Goal: Task Accomplishment & Management: Complete application form

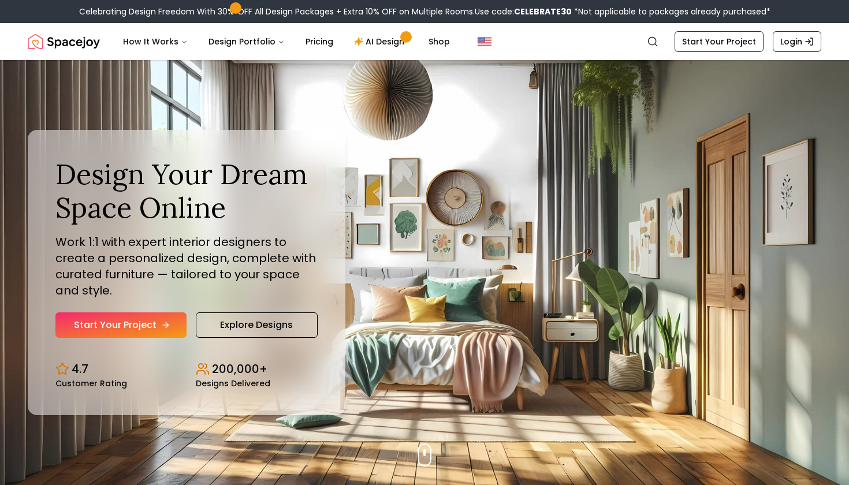
click at [115, 323] on link "Start Your Project" at bounding box center [120, 324] width 131 height 25
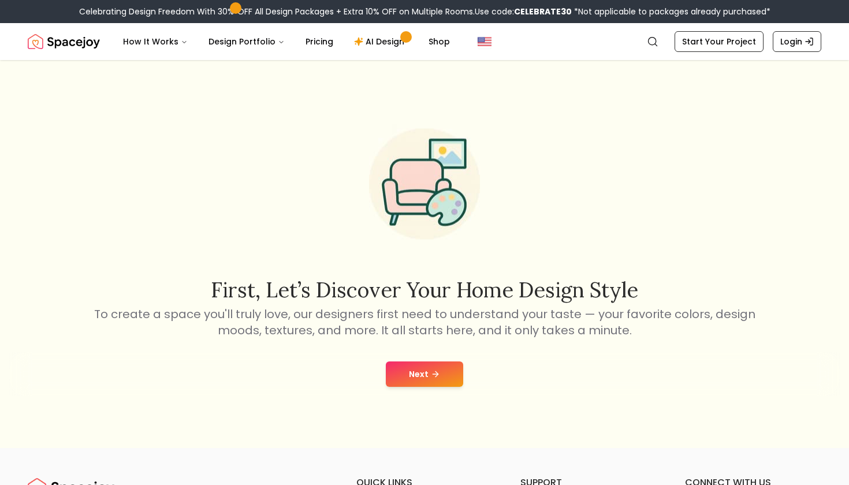
click at [411, 364] on button "Next" at bounding box center [424, 373] width 77 height 25
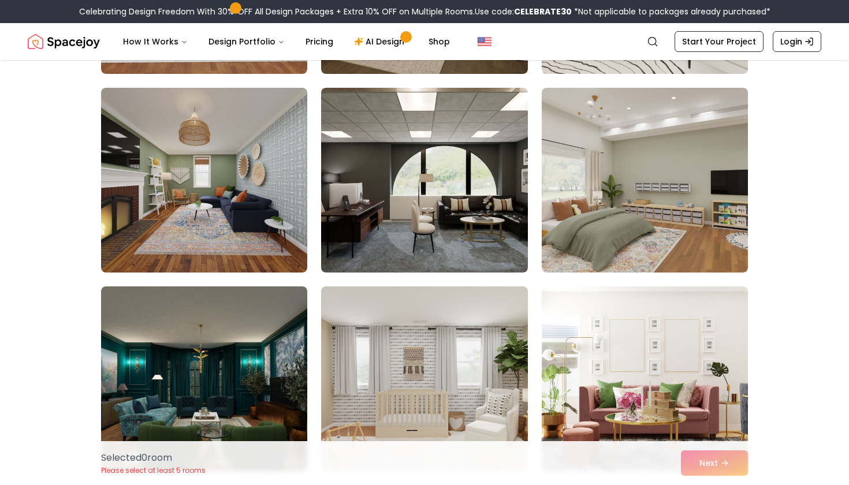
scroll to position [1264, 0]
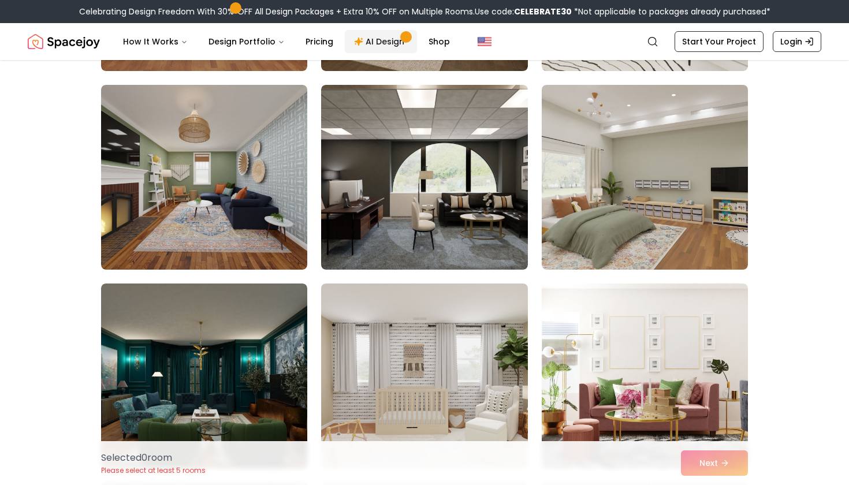
click at [378, 47] on link "AI Design" at bounding box center [381, 41] width 72 height 23
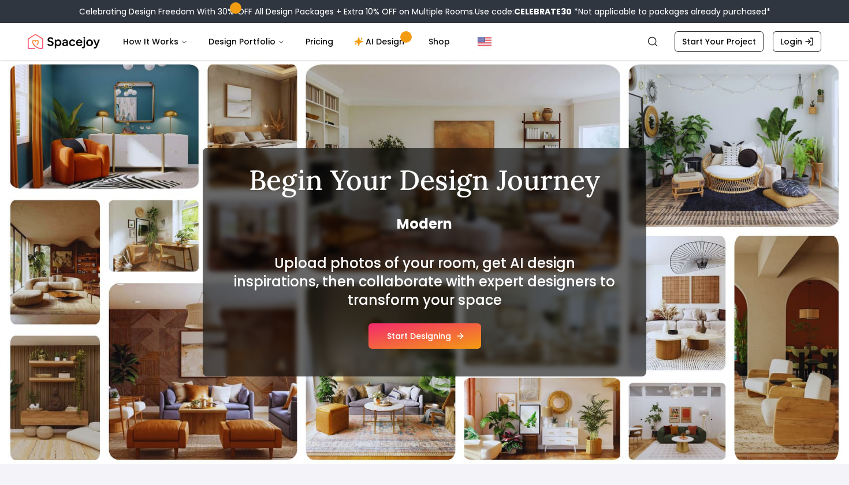
click at [417, 336] on button "Start Designing" at bounding box center [424, 335] width 113 height 25
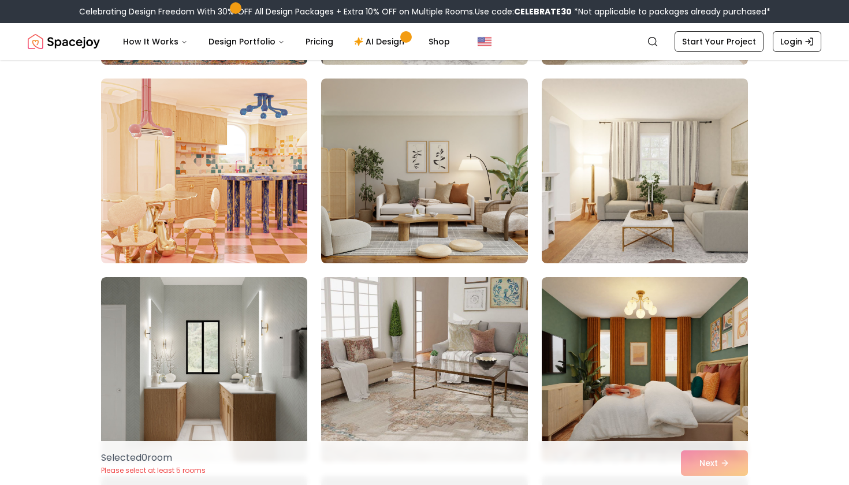
scroll to position [1807, 0]
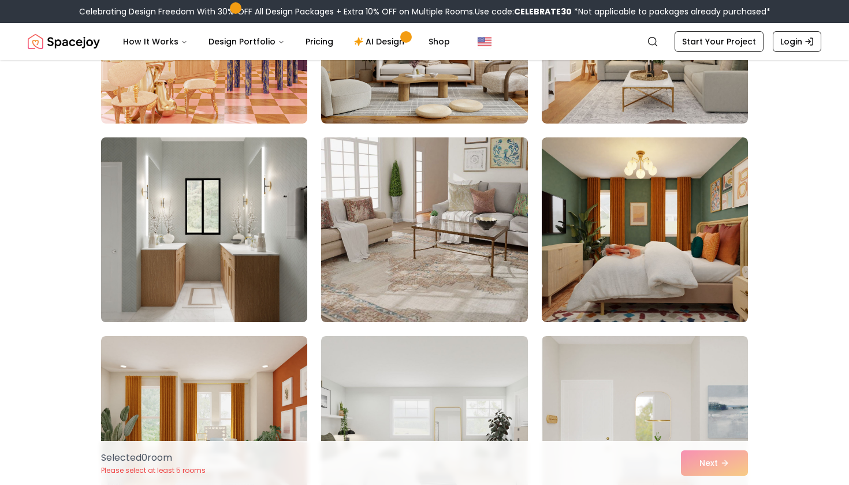
click at [185, 240] on img at bounding box center [204, 230] width 217 height 194
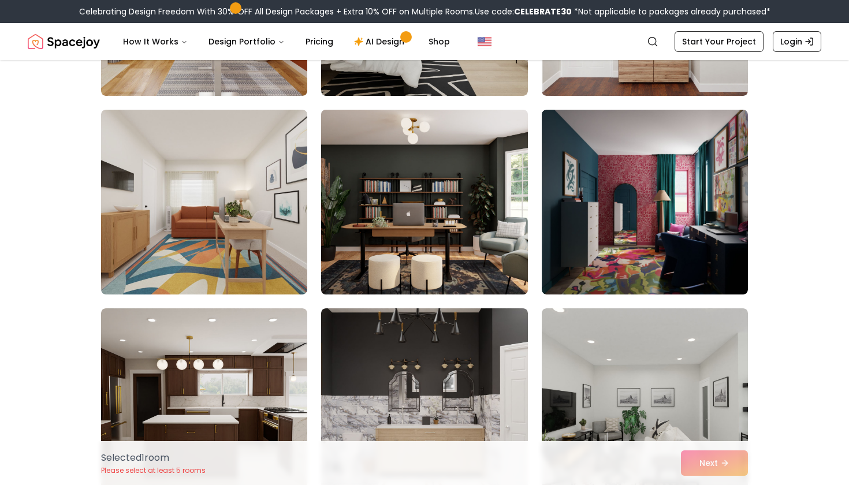
scroll to position [2322, 0]
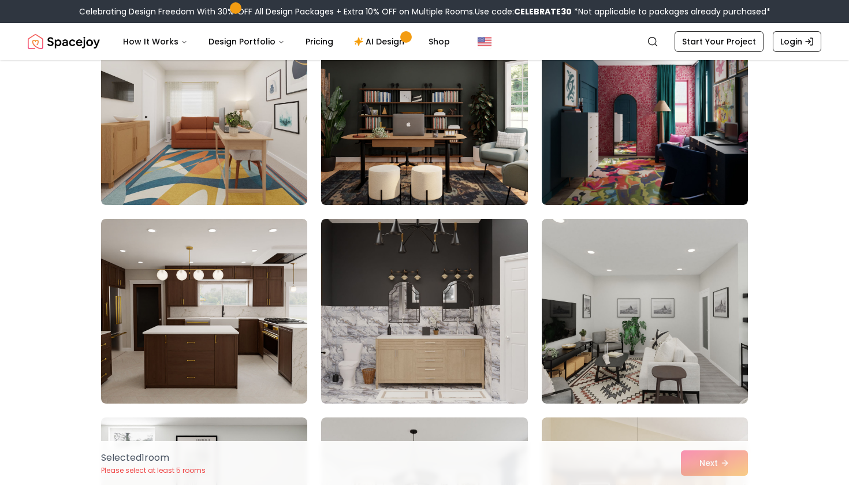
click at [464, 164] on img at bounding box center [424, 113] width 217 height 194
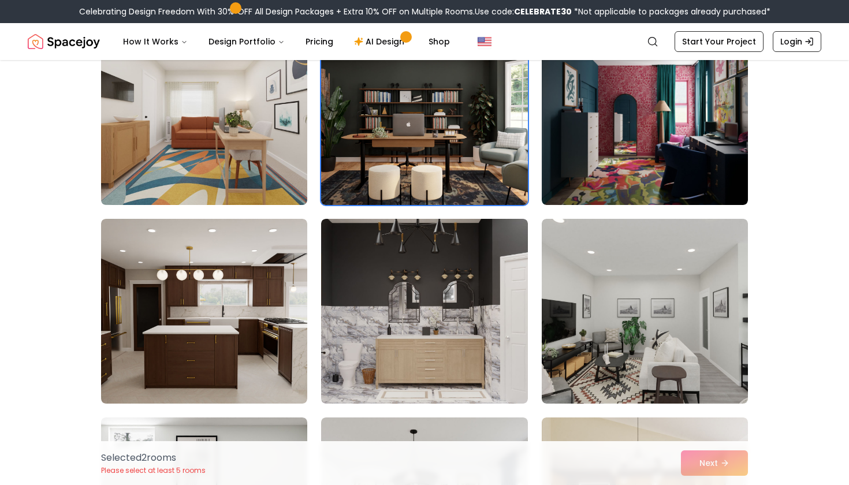
click at [396, 152] on img at bounding box center [424, 113] width 217 height 194
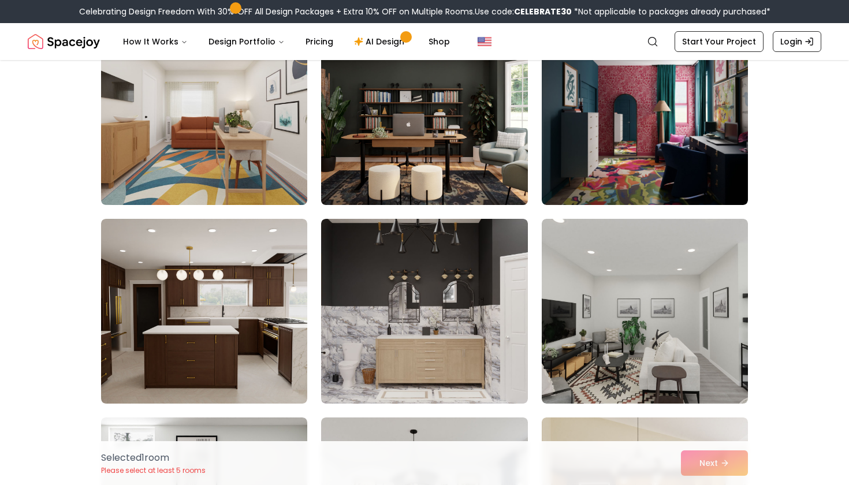
click at [457, 173] on img at bounding box center [424, 113] width 217 height 194
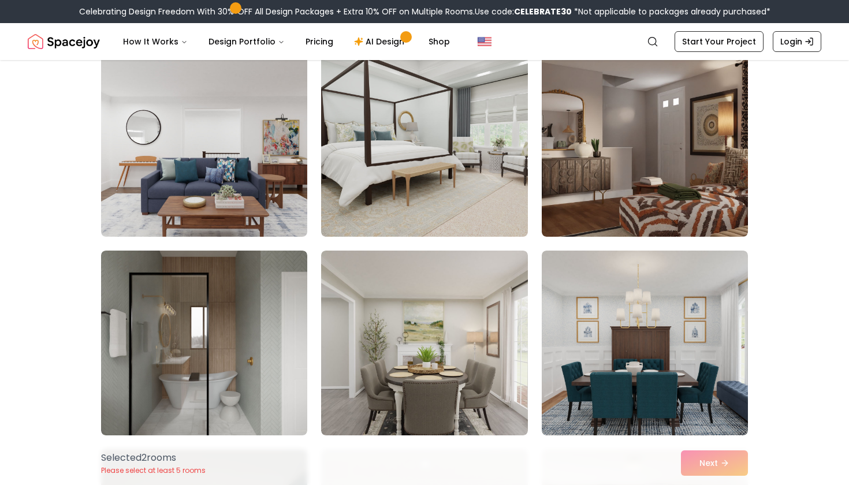
scroll to position [3570, 0]
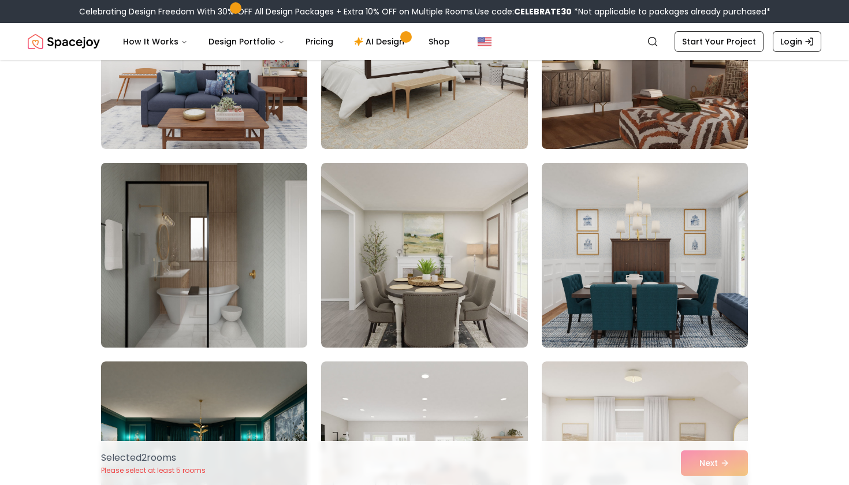
click at [207, 296] on img at bounding box center [204, 255] width 217 height 194
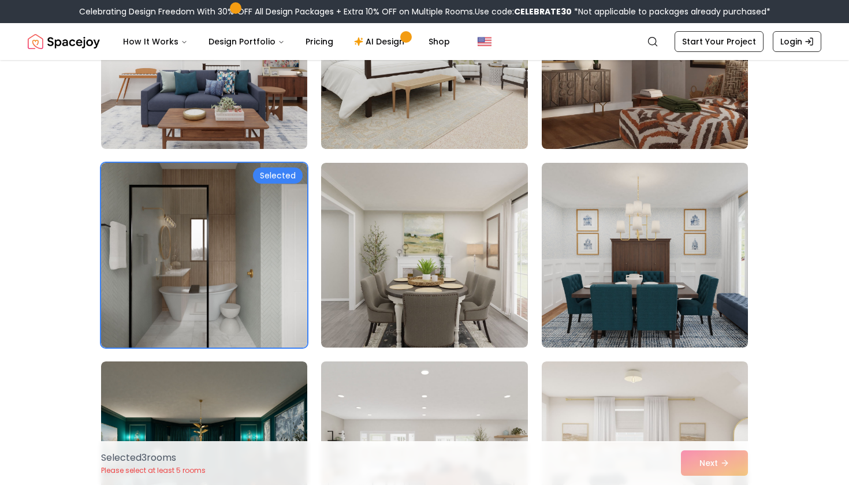
scroll to position [3826, 0]
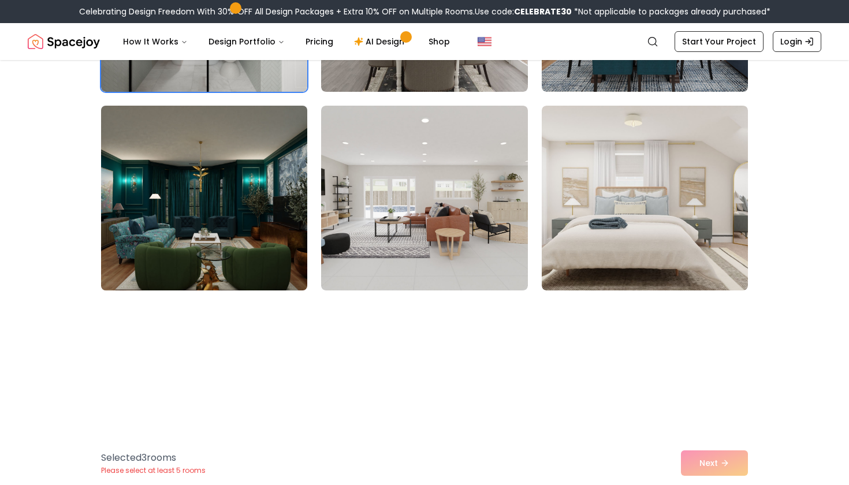
click at [200, 171] on img at bounding box center [204, 198] width 217 height 194
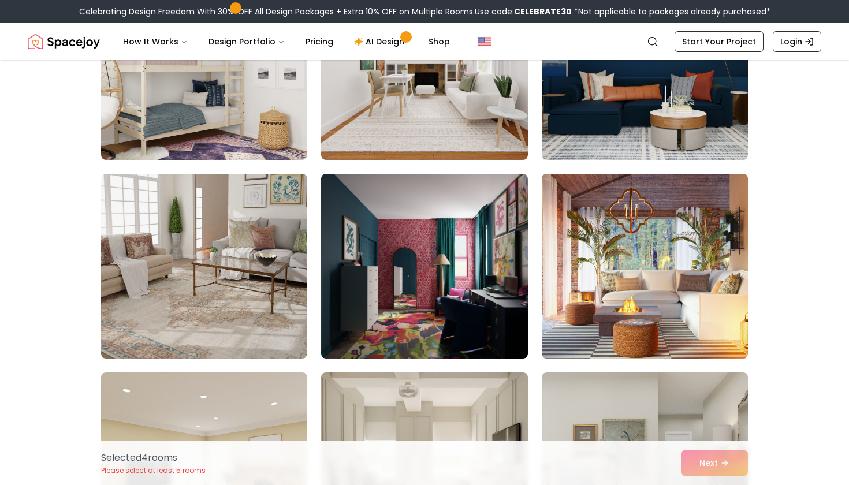
scroll to position [4437, 0]
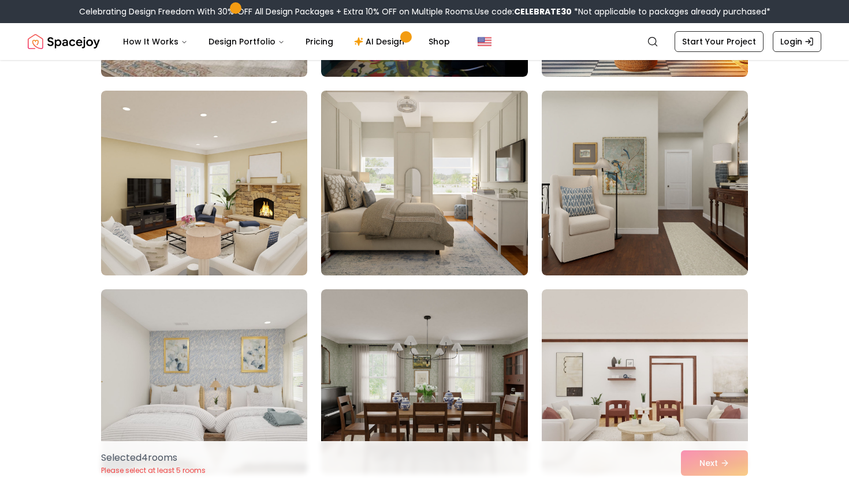
click at [416, 193] on img at bounding box center [424, 183] width 217 height 194
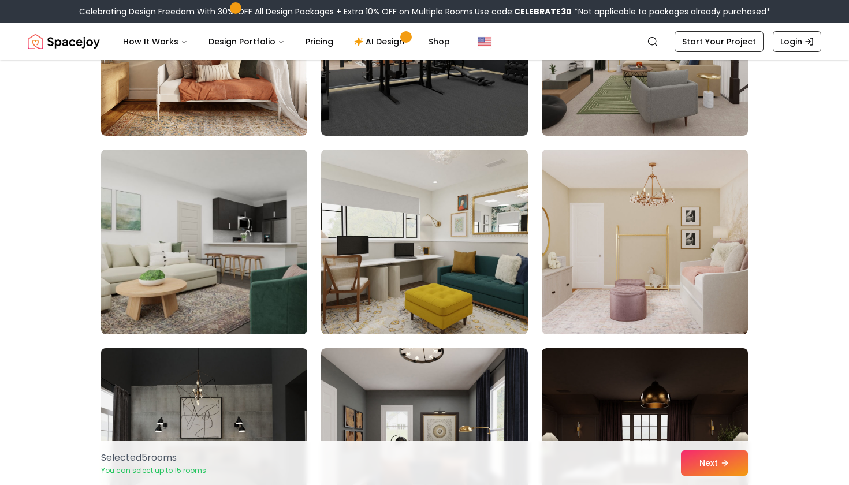
scroll to position [6328, 0]
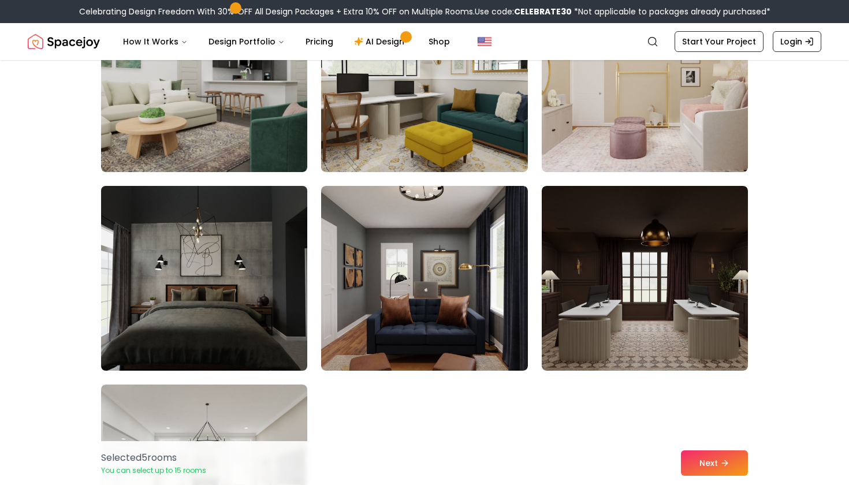
click at [202, 254] on img at bounding box center [204, 278] width 217 height 194
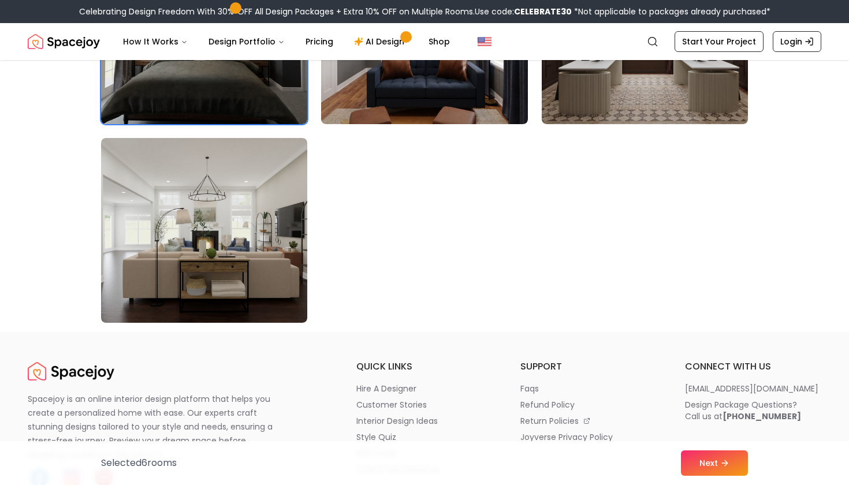
scroll to position [6574, 0]
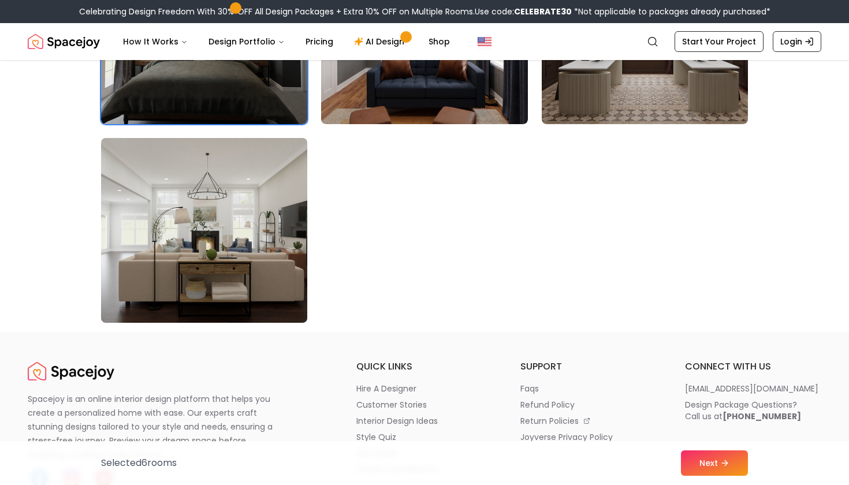
click at [273, 270] on img at bounding box center [204, 230] width 217 height 194
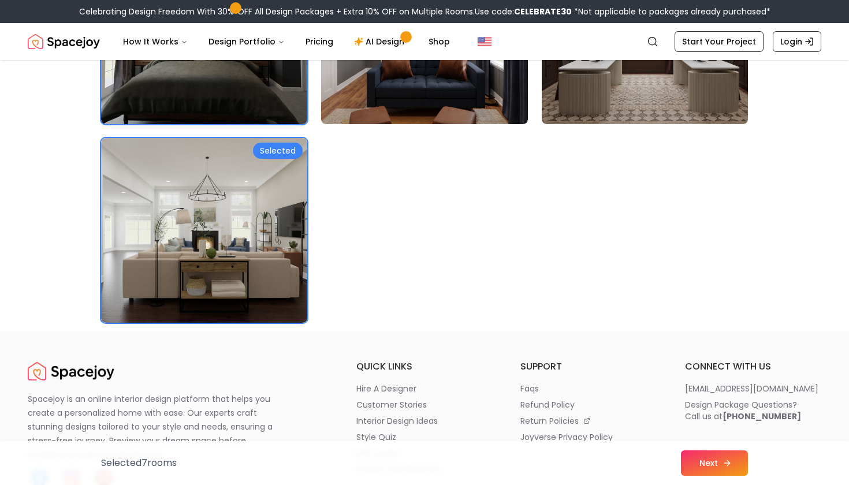
click at [724, 460] on icon at bounding box center [726, 462] width 9 height 9
